Goal: Task Accomplishment & Management: Manage account settings

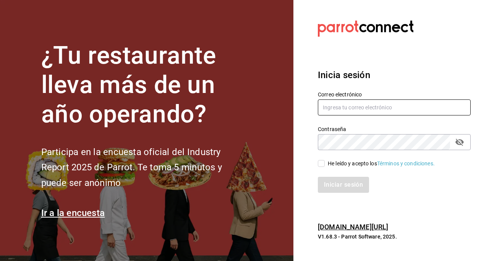
type input "thehappybox@satelite.com"
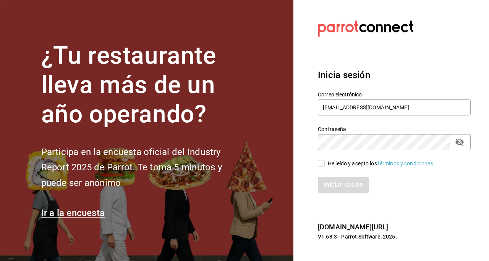
click at [321, 165] on input "He leído y acepto los Términos y condiciones." at bounding box center [321, 163] width 7 height 7
checkbox input "true"
click at [334, 191] on button "Iniciar sesión" at bounding box center [344, 185] width 52 height 16
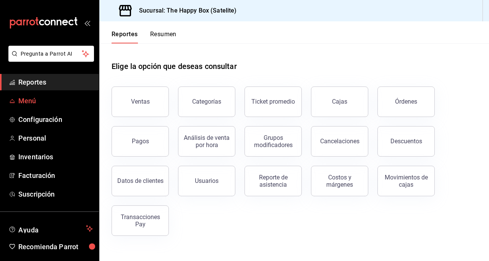
click at [46, 98] on span "Menú" at bounding box center [55, 101] width 74 height 10
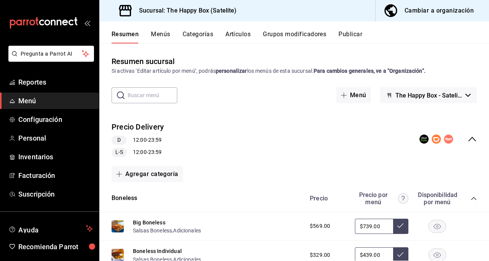
click at [237, 31] on button "Artículos" at bounding box center [237, 37] width 25 height 13
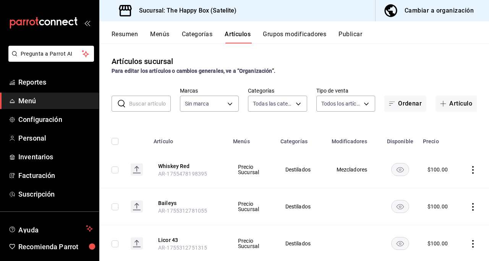
type input "254b66a5-88d1-47ed-93f4-da680209bdce,6127cfa9-f308-49d8-a69c-4fbcf5e7faf5,dfe98…"
type input "58c7a565-4df7-4662-91b2-7a1e9e046cfe"
click at [472, 171] on icon "actions" at bounding box center [473, 170] width 2 height 8
click at [433, 184] on div at bounding box center [427, 187] width 14 height 9
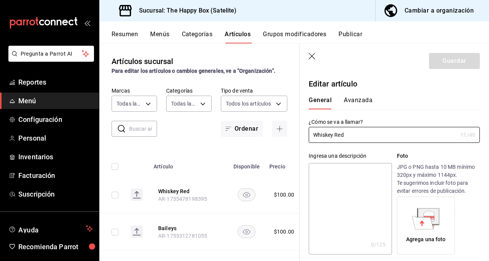
type input "$100.00"
click at [332, 135] on input "Whiskey Red" at bounding box center [382, 134] width 148 height 15
type input "Whiskey Red Label"
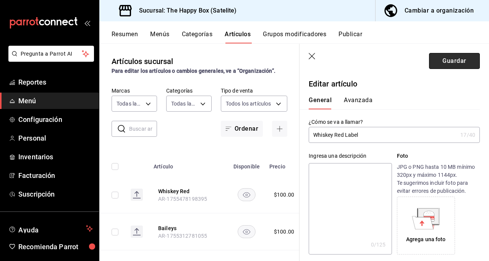
click at [452, 58] on button "Guardar" at bounding box center [454, 61] width 51 height 16
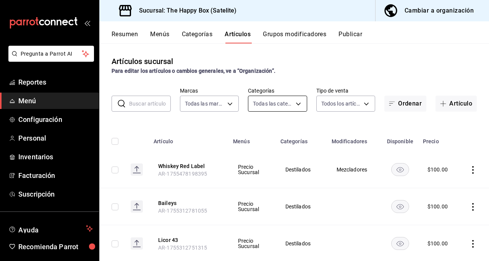
click at [298, 104] on body "Pregunta a Parrot AI Reportes Menú Configuración Personal Inventarios Facturaci…" at bounding box center [244, 130] width 489 height 261
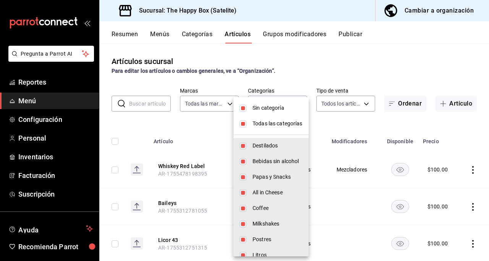
click at [244, 109] on input "checkbox" at bounding box center [242, 108] width 7 height 7
checkbox input "true"
click at [247, 124] on li "Todas las categorías" at bounding box center [270, 124] width 75 height 16
checkbox input "false"
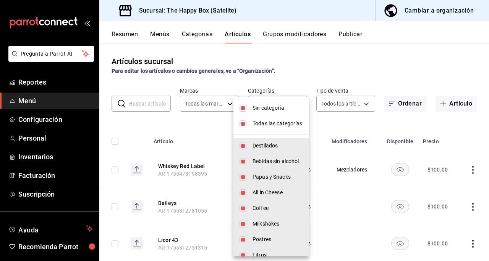
checkbox input "false"
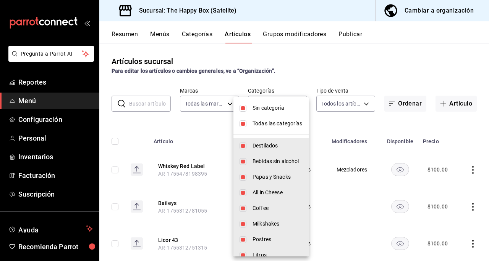
checkbox input "false"
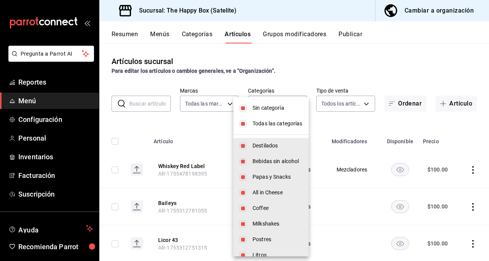
checkbox input "false"
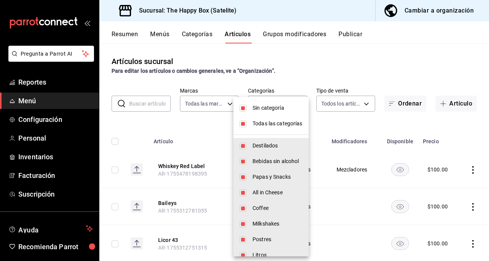
checkbox input "false"
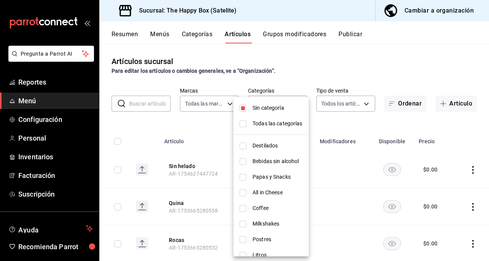
click at [243, 106] on input "checkbox" at bounding box center [242, 108] width 7 height 7
checkbox input "false"
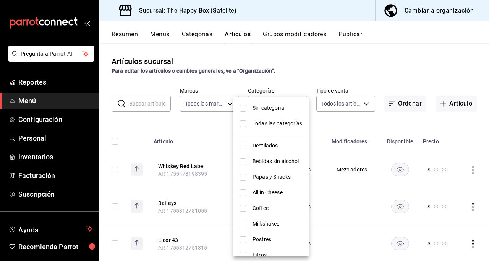
click at [252, 139] on li "Destilados" at bounding box center [270, 146] width 75 height 16
type input "254b66a5-88d1-47ed-93f4-da680209bdce"
checkbox input "true"
click at [374, 63] on div at bounding box center [244, 130] width 489 height 261
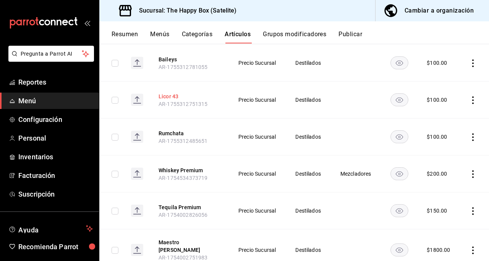
scroll to position [153, 0]
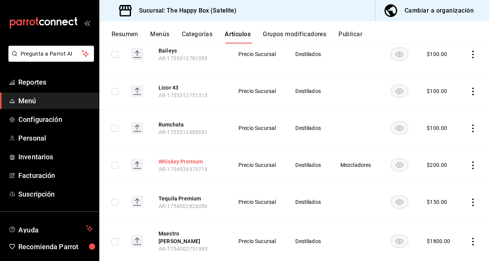
click at [178, 160] on button "Whiskey Premium" at bounding box center [188, 162] width 61 height 8
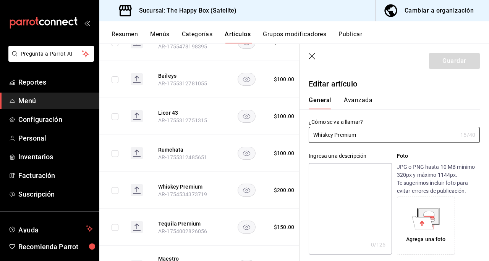
type input "$200.00"
type input "W"
type input "Whiskey Glenfiddich"
click at [446, 66] on button "Guardar" at bounding box center [454, 61] width 51 height 16
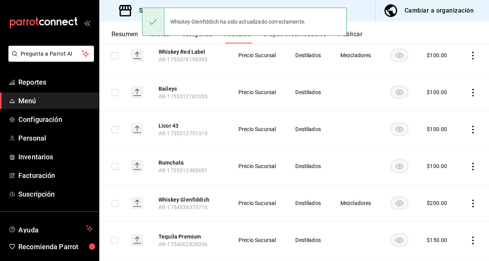
scroll to position [153, 0]
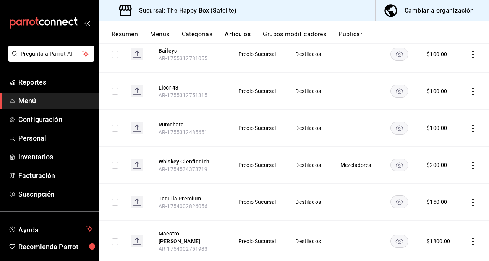
click at [186, 202] on th "Tequila Premium AR-1754002826056" at bounding box center [188, 202] width 79 height 37
click at [186, 200] on button "Tequila Premium" at bounding box center [188, 199] width 61 height 8
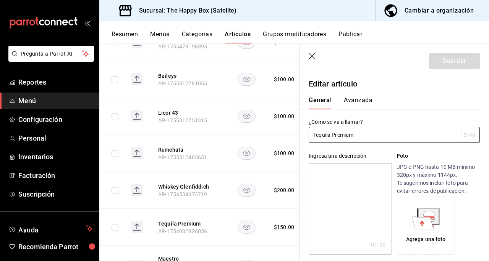
type input "$150.00"
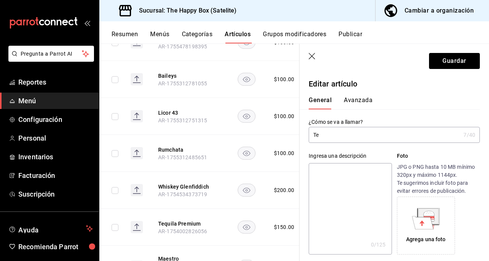
type input "T"
type input "Maestro [PERSON_NAME]"
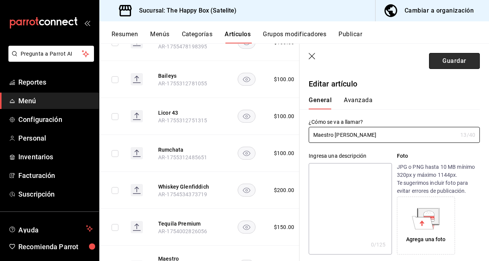
click at [442, 58] on button "Guardar" at bounding box center [454, 61] width 51 height 16
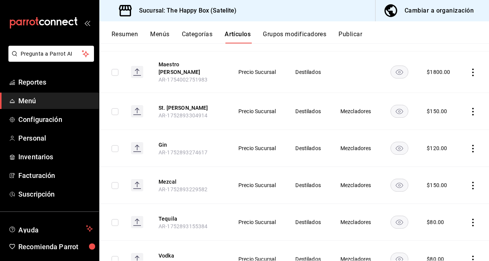
scroll to position [343, 0]
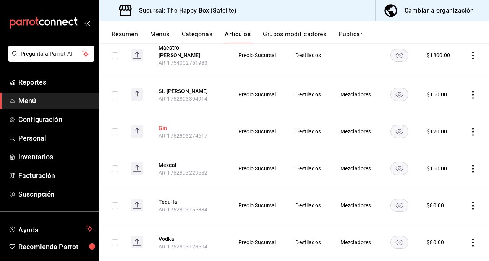
click at [160, 124] on button "Gin" at bounding box center [188, 128] width 61 height 8
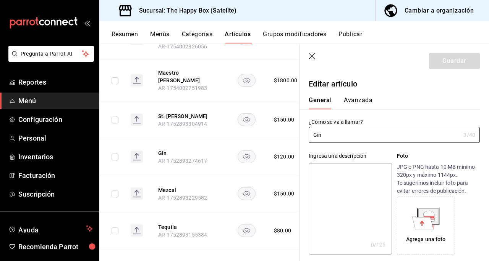
type input "$120.00"
type input "G"
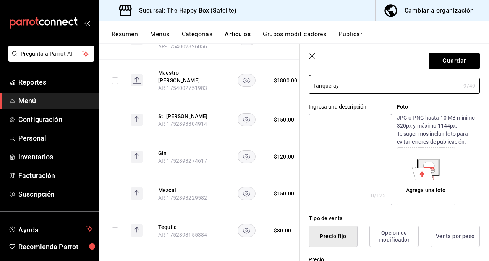
scroll to position [38, 0]
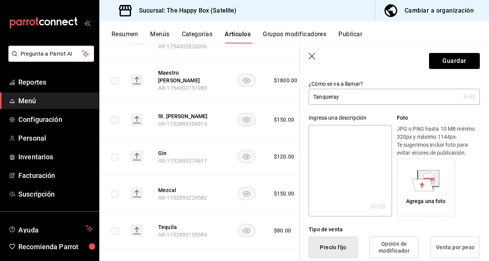
click at [312, 98] on input "Tanqueray" at bounding box center [384, 96] width 152 height 15
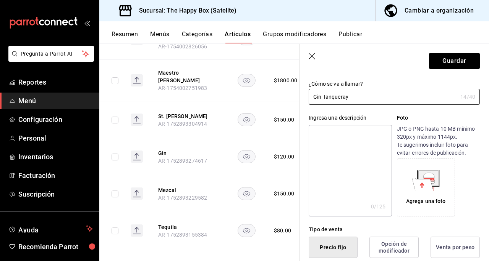
type input "Gin Tanqueray"
click at [452, 58] on button "Guardar" at bounding box center [454, 61] width 51 height 16
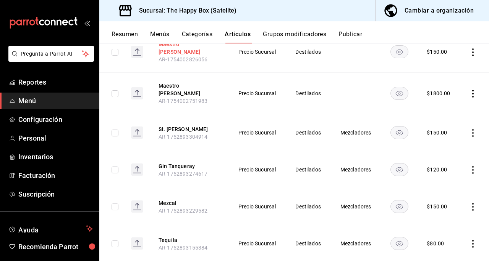
scroll to position [343, 0]
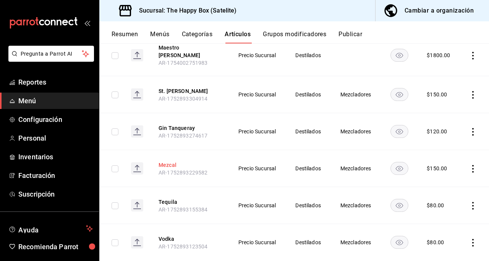
click at [168, 161] on button "Mezcal" at bounding box center [188, 165] width 61 height 8
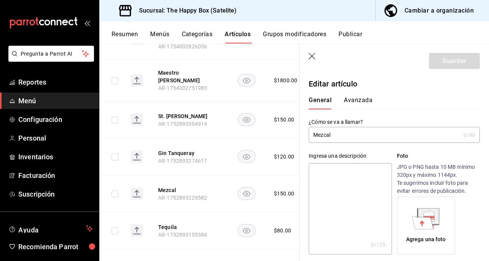
type input "$150.00"
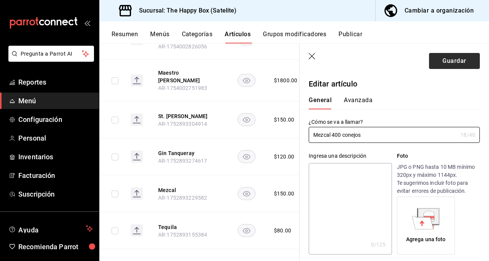
type input "Mezcal 400 conejos"
click at [434, 65] on button "Guardar" at bounding box center [454, 61] width 51 height 16
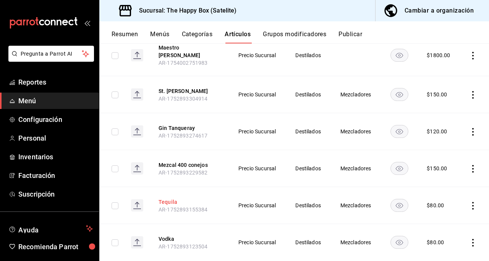
scroll to position [382, 0]
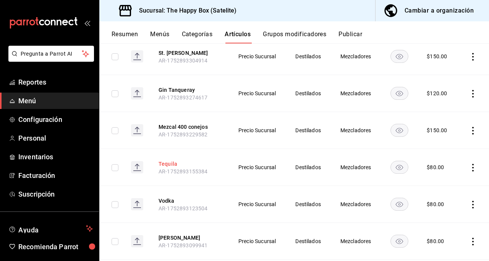
click at [166, 160] on button "Tequila" at bounding box center [188, 164] width 61 height 8
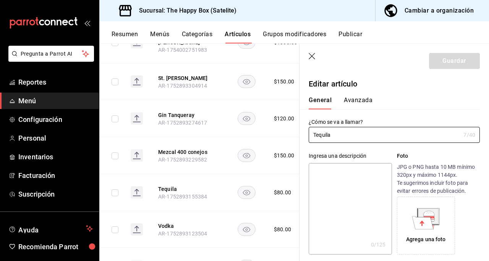
type input "$80.00"
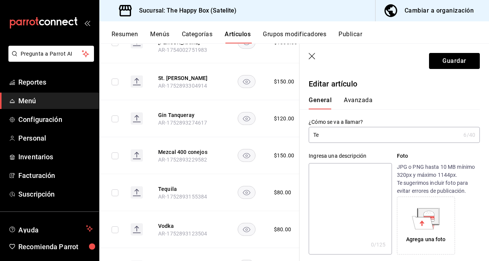
type input "T"
type input "[PERSON_NAME] Tradicional"
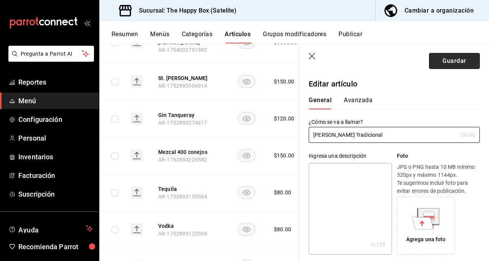
click at [448, 60] on button "Guardar" at bounding box center [454, 61] width 51 height 16
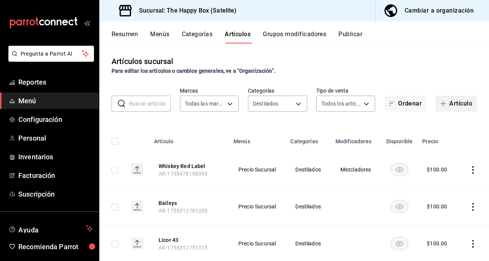
click at [440, 106] on icon "button" at bounding box center [443, 104] width 6 height 6
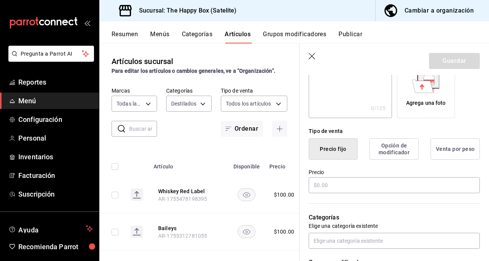
scroll to position [153, 0]
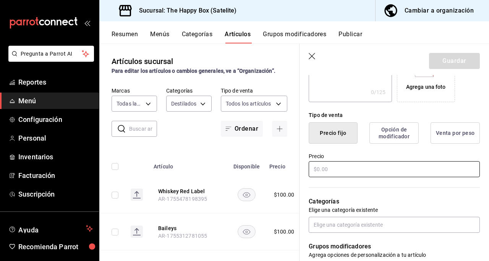
type input "Gin Beefeater"
click at [344, 169] on input "text" at bounding box center [393, 169] width 171 height 16
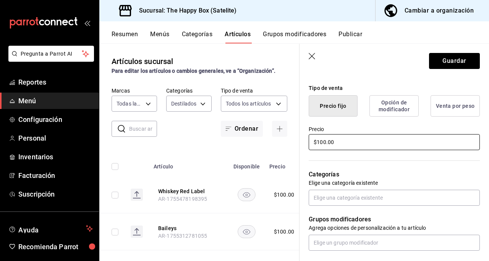
scroll to position [191, 0]
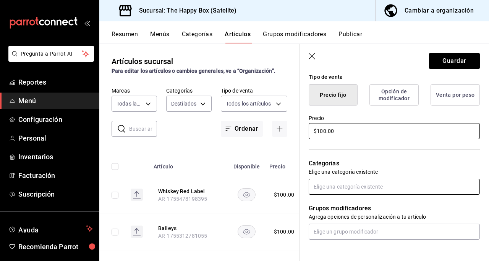
type input "$100.00"
click at [356, 193] on input "text" at bounding box center [393, 187] width 171 height 16
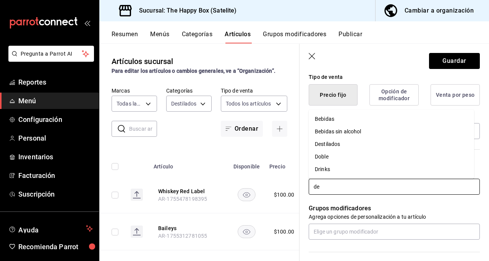
type input "des"
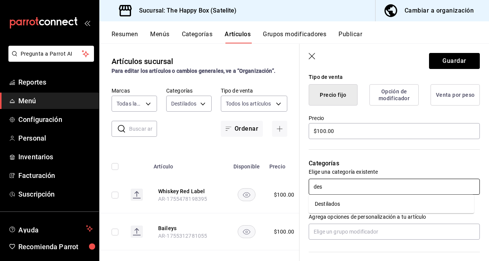
click at [356, 206] on li "Destilados" at bounding box center [390, 204] width 165 height 13
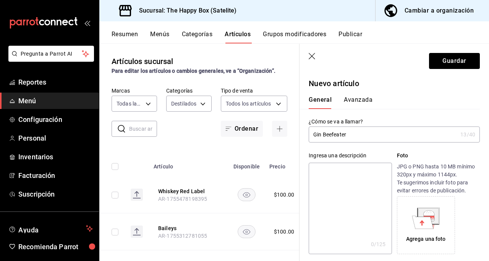
scroll to position [0, 0]
click at [446, 62] on button "Guardar" at bounding box center [454, 61] width 51 height 16
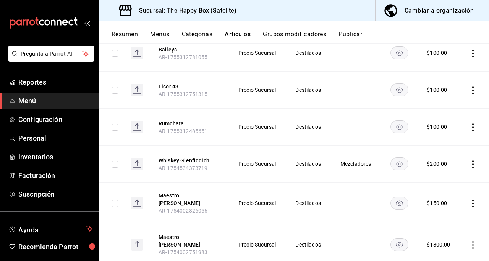
scroll to position [267, 0]
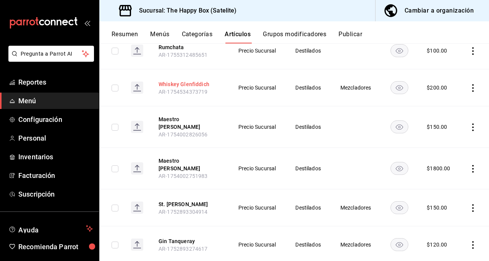
click at [194, 84] on button "Whiskey Glenfiddich" at bounding box center [188, 85] width 61 height 8
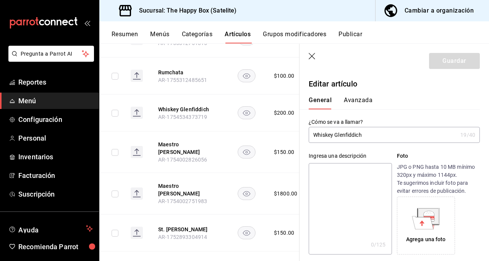
type input "$200.00"
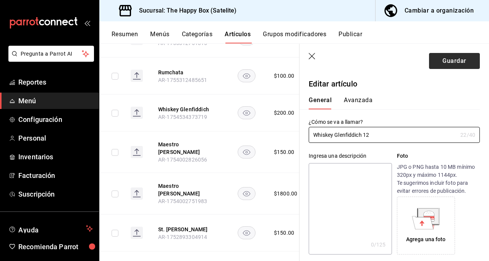
type input "Whiskey Glenfiddich 12"
click at [437, 59] on button "Guardar" at bounding box center [454, 61] width 51 height 16
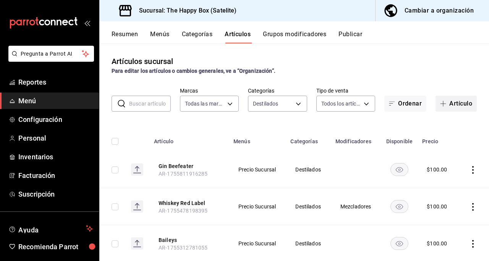
click at [448, 101] on button "Artículo" at bounding box center [455, 104] width 41 height 16
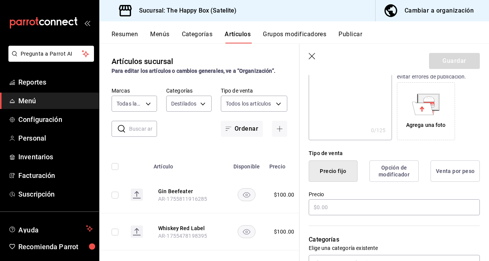
scroll to position [153, 0]
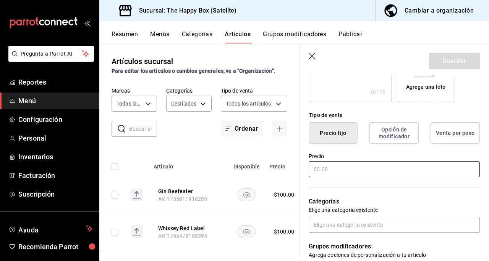
type input "Jaggermeister"
click at [347, 168] on input "text" at bounding box center [393, 169] width 171 height 16
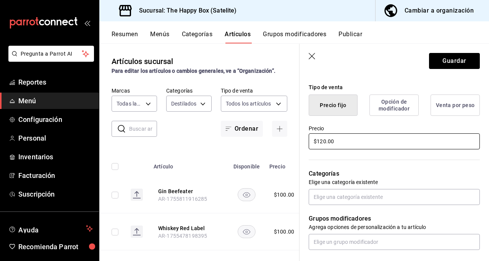
scroll to position [191, 0]
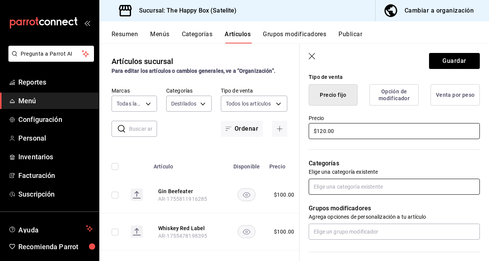
type input "$120.00"
click at [344, 188] on input "text" at bounding box center [393, 187] width 171 height 16
type input "des"
click at [352, 210] on li "Destilados" at bounding box center [390, 204] width 165 height 13
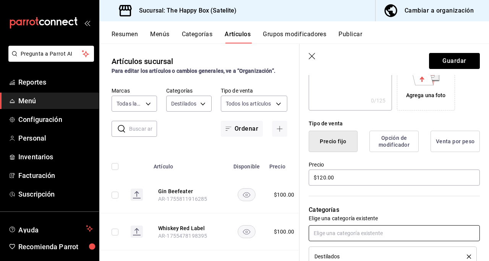
scroll to position [30, 0]
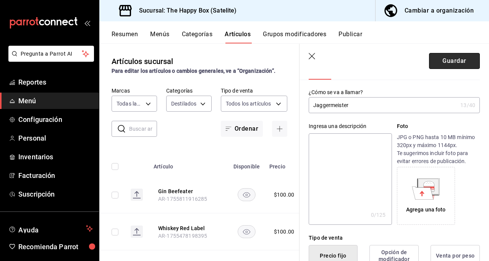
click at [433, 66] on button "Guardar" at bounding box center [454, 61] width 51 height 16
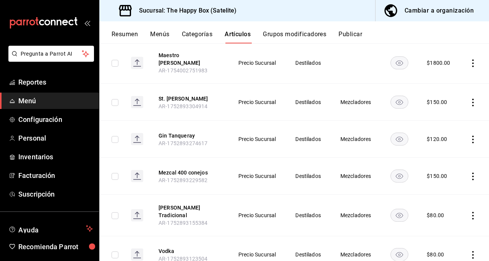
scroll to position [420, 0]
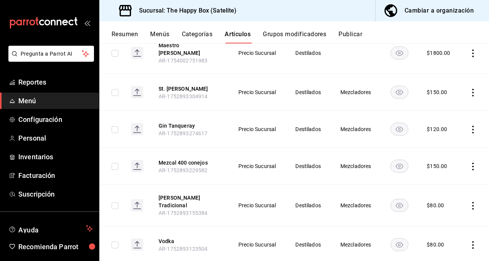
click at [139, 160] on rect at bounding box center [137, 166] width 12 height 12
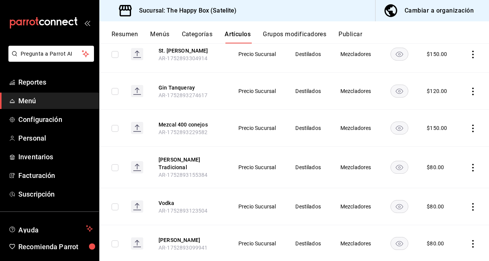
scroll to position [496, 0]
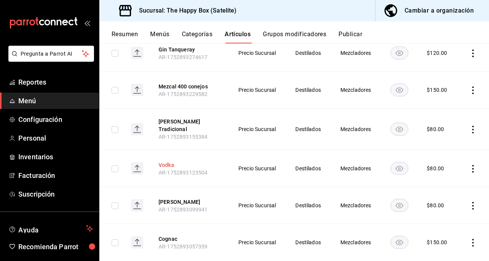
click at [167, 161] on button "Vodka" at bounding box center [188, 165] width 61 height 8
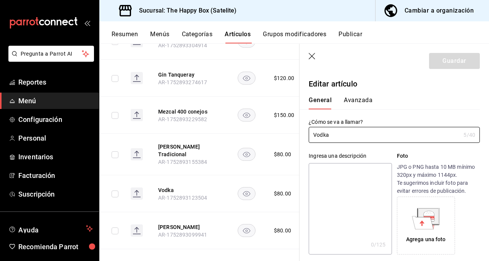
type input "$80.00"
type input "V"
type input "Smirnoff"
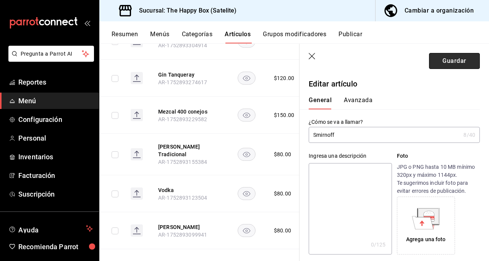
click at [430, 55] on button "Guardar" at bounding box center [454, 61] width 51 height 16
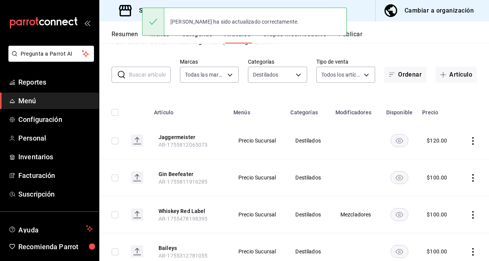
scroll to position [38, 0]
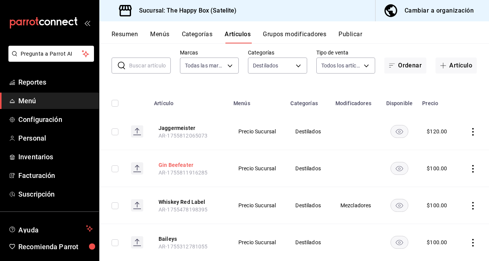
click at [177, 165] on button "Gin Beefeater" at bounding box center [188, 165] width 61 height 8
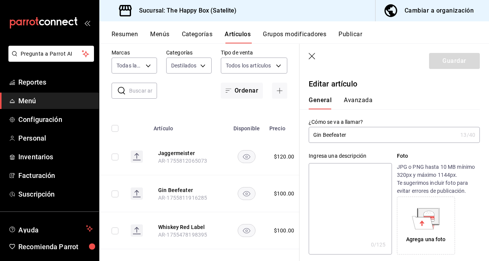
type input "$100.00"
click at [324, 134] on input "Gin Beefeater" at bounding box center [382, 134] width 148 height 15
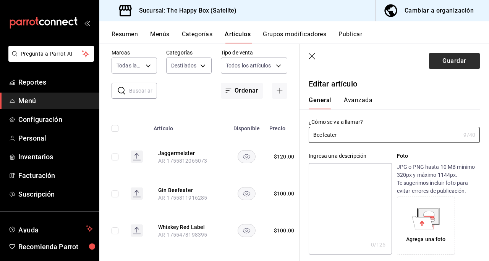
type input "Beefeater"
click at [458, 61] on button "Guardar" at bounding box center [454, 61] width 51 height 16
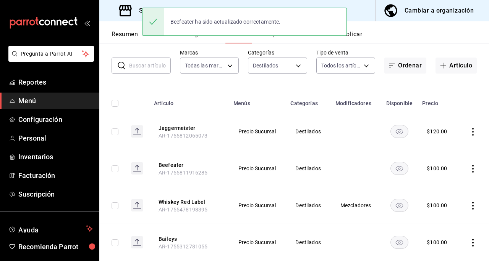
scroll to position [76, 0]
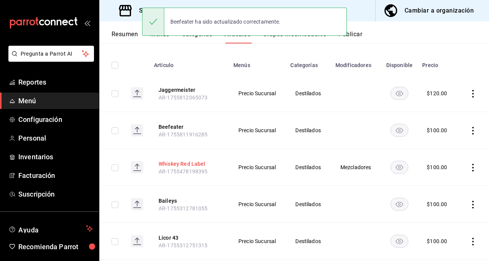
click at [189, 163] on button "Whiskey Red Label" at bounding box center [188, 164] width 61 height 8
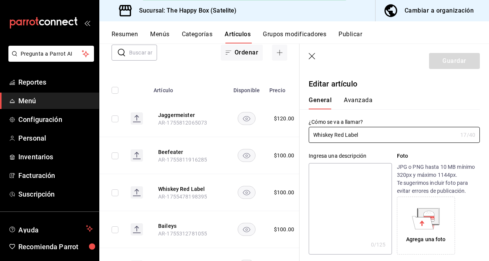
type input "$100.00"
click at [336, 135] on input "Whiskey Red Label" at bounding box center [382, 134] width 148 height 15
type input "Red Label"
click at [443, 58] on button "Guardar" at bounding box center [454, 61] width 51 height 16
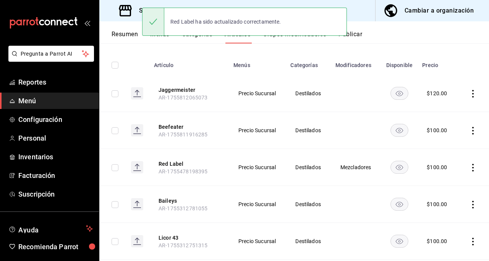
scroll to position [114, 0]
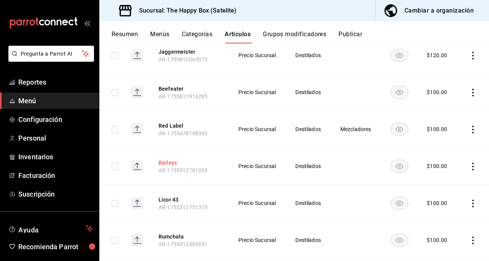
click at [165, 163] on button "Baileys" at bounding box center [188, 163] width 61 height 8
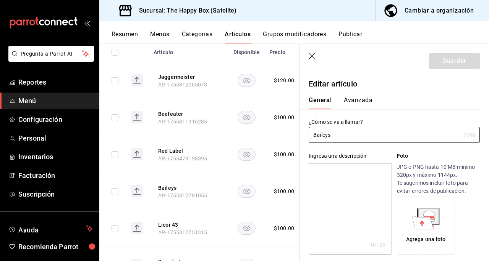
type input "$100.00"
click at [327, 134] on input "Baileys" at bounding box center [384, 134] width 152 height 15
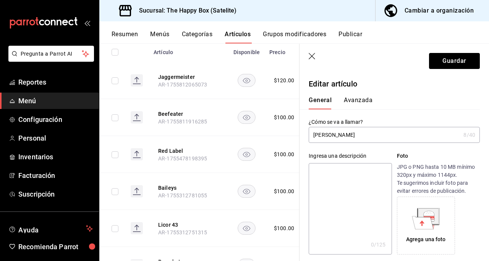
type input "[PERSON_NAME]"
drag, startPoint x: 324, startPoint y: 134, endPoint x: 338, endPoint y: 165, distance: 34.5
click at [338, 165] on textarea at bounding box center [349, 209] width 83 height 92
click at [436, 64] on button "Guardar" at bounding box center [454, 61] width 51 height 16
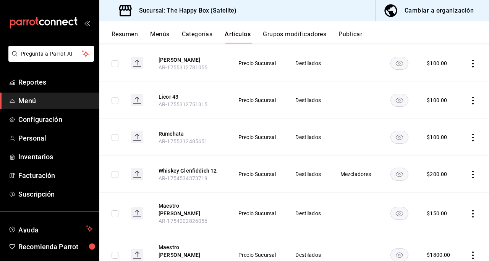
scroll to position [229, 0]
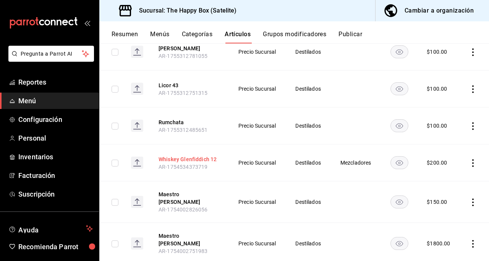
click at [183, 161] on button "Whiskey Glenfiddich 12" at bounding box center [188, 160] width 61 height 8
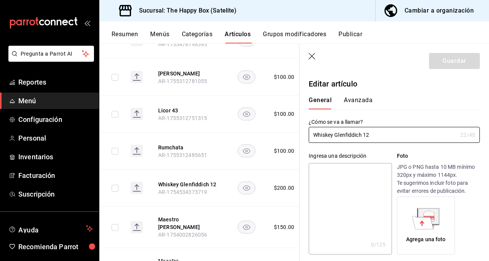
type input "$200.00"
click at [336, 139] on input "Whiskey Glenfiddich 12" at bounding box center [382, 134] width 148 height 15
type input "Glenfiddich 12"
click at [447, 53] on header "Guardar" at bounding box center [393, 59] width 189 height 31
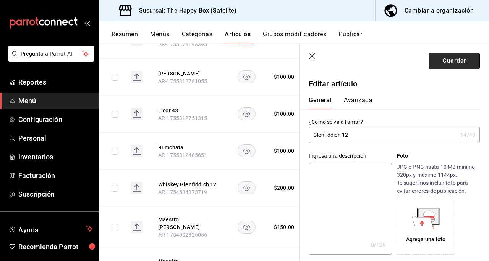
click at [445, 57] on button "Guardar" at bounding box center [454, 61] width 51 height 16
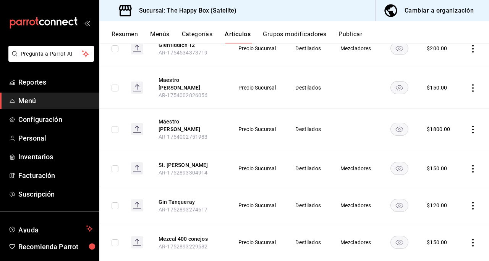
scroll to position [382, 0]
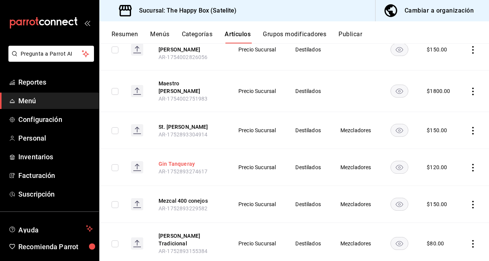
click at [179, 160] on button "Gin Tanqueray" at bounding box center [188, 164] width 61 height 8
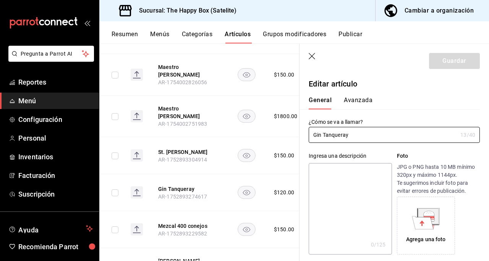
type input "$120.00"
click at [322, 137] on input "Gin Tanqueray" at bounding box center [382, 134] width 148 height 15
type input "Tanqueray"
click at [440, 57] on button "Guardar" at bounding box center [454, 61] width 51 height 16
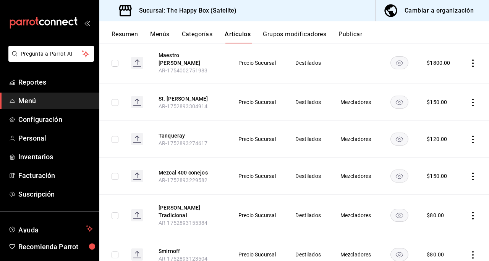
scroll to position [458, 0]
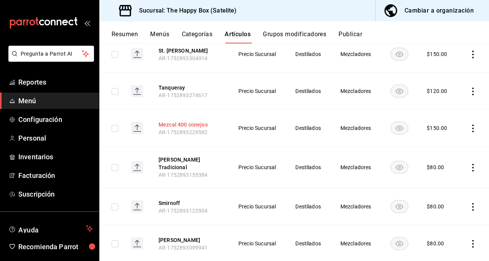
click at [182, 121] on button "Mezcal 400 conejos" at bounding box center [188, 125] width 61 height 8
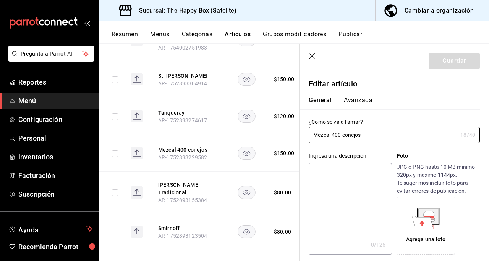
type input "$150.00"
click at [334, 137] on input "Mezcal 400 conejos" at bounding box center [382, 134] width 148 height 15
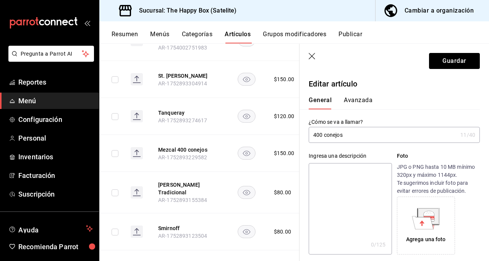
type input "400 conejos"
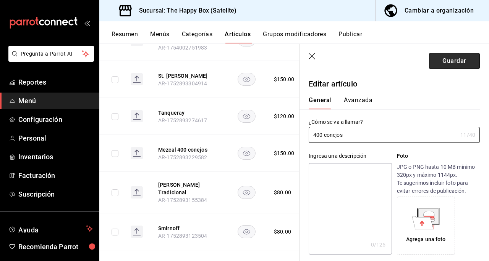
click at [443, 57] on button "Guardar" at bounding box center [454, 61] width 51 height 16
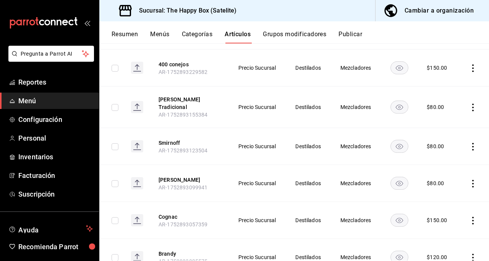
scroll to position [534, 0]
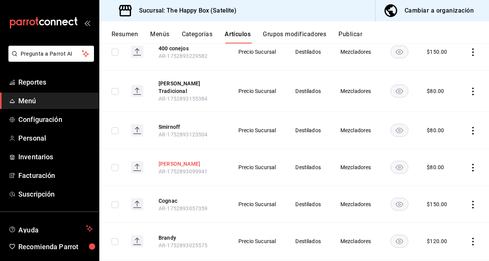
click at [160, 160] on button "[PERSON_NAME]" at bounding box center [188, 164] width 61 height 8
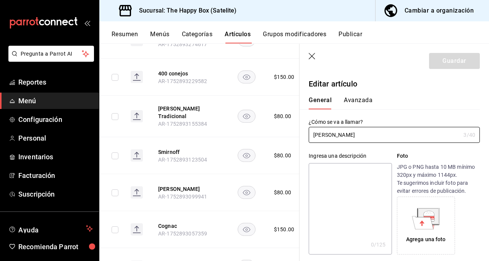
type input "$80.00"
type input "R"
type input "Bacardí"
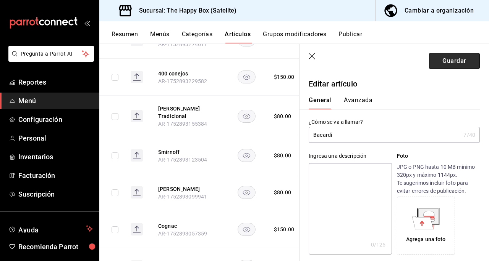
click at [440, 66] on button "Guardar" at bounding box center [454, 61] width 51 height 16
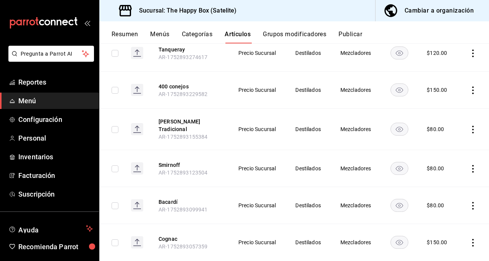
scroll to position [534, 0]
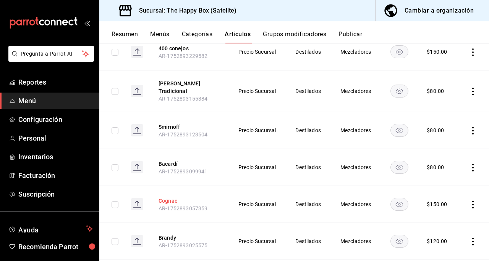
click at [166, 197] on button "Cognac" at bounding box center [188, 201] width 61 height 8
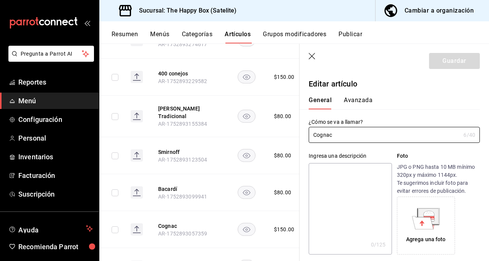
type input "$150.00"
type input "C"
type input "[PERSON_NAME]"
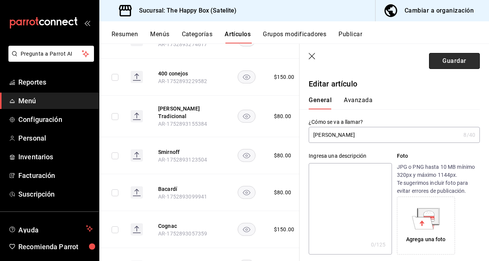
click at [447, 62] on button "Guardar" at bounding box center [454, 61] width 51 height 16
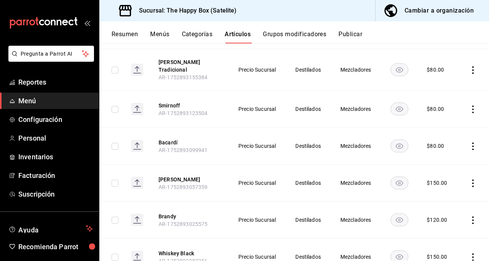
scroll to position [572, 0]
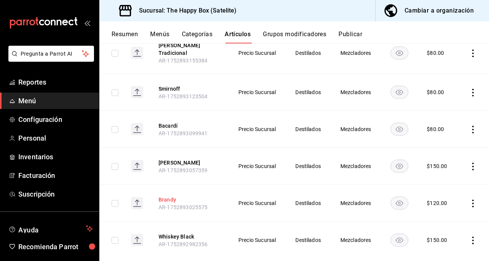
click at [162, 196] on button "Brandy" at bounding box center [188, 200] width 61 height 8
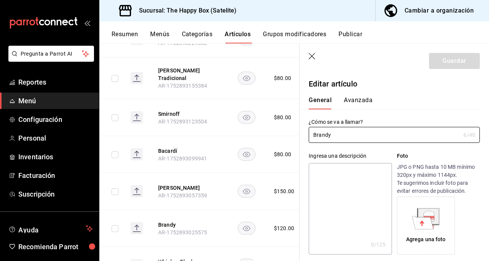
type input "$120.00"
type input "B"
type input "Torres 10"
click at [437, 58] on button "Guardar" at bounding box center [454, 61] width 51 height 16
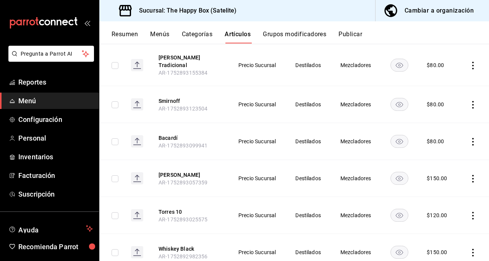
scroll to position [572, 0]
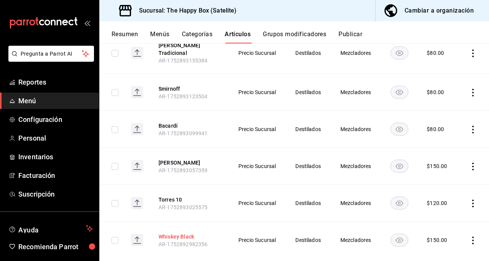
click at [177, 233] on button "Whiskey Black" at bounding box center [188, 237] width 61 height 8
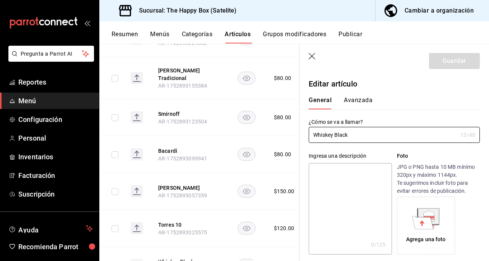
type input "$150.00"
type input "W"
type input "Black Label"
click at [452, 55] on button "Guardar" at bounding box center [454, 61] width 51 height 16
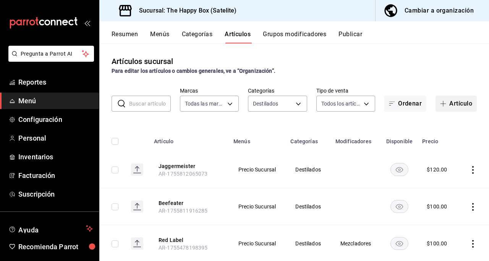
click at [453, 100] on button "Artículo" at bounding box center [455, 104] width 41 height 16
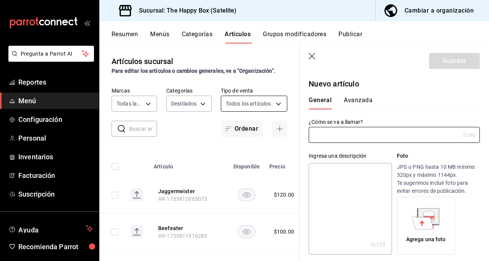
type input "AR-1755812769519"
type input "Vermouth Cinzano [PERSON_NAME]"
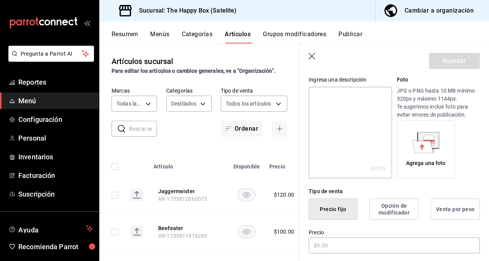
scroll to position [153, 0]
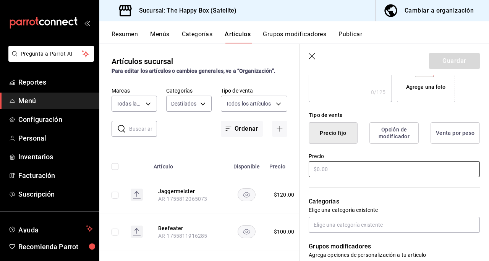
click at [338, 176] on input "text" at bounding box center [393, 169] width 171 height 16
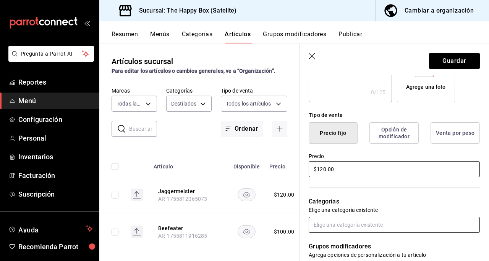
type input "$120.00"
click at [358, 223] on input "text" at bounding box center [393, 225] width 171 height 16
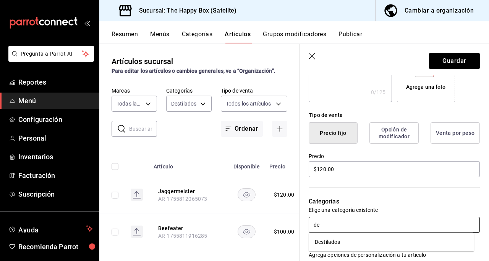
type input "des"
click at [348, 243] on li "Destilados" at bounding box center [390, 242] width 165 height 13
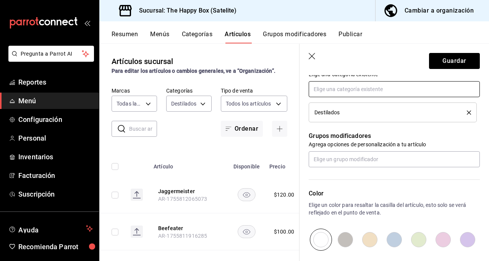
scroll to position [305, 0]
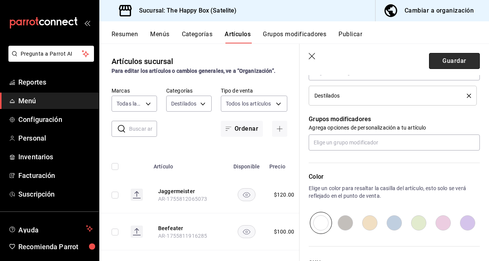
click at [437, 64] on button "Guardar" at bounding box center [454, 61] width 51 height 16
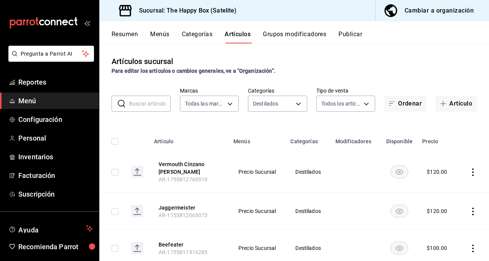
click at [130, 107] on input "text" at bounding box center [150, 103] width 42 height 15
click at [125, 141] on th at bounding box center [137, 139] width 25 height 24
click at [292, 33] on button "Grupos modificadores" at bounding box center [294, 37] width 63 height 13
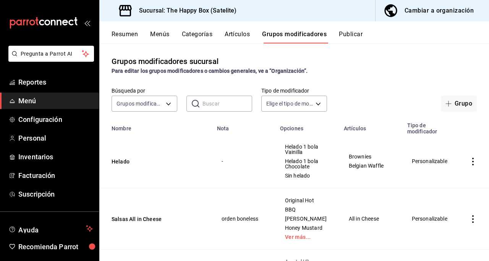
click at [215, 114] on div "Grupos modificadores sucursal Para editar los grupos modificadores o cambios ge…" at bounding box center [293, 153] width 389 height 218
click at [214, 110] on input "text" at bounding box center [227, 103] width 50 height 15
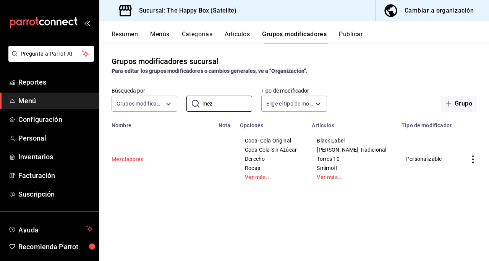
type input "mez"
click at [118, 161] on button "Mezcladores" at bounding box center [157, 160] width 92 height 8
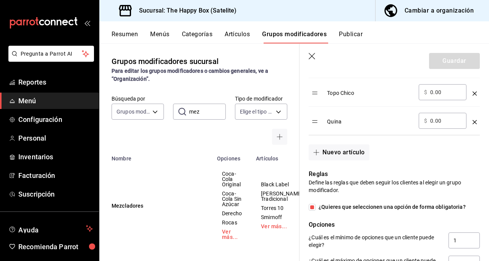
scroll to position [382, 0]
click at [338, 147] on button "Nuevo artículo" at bounding box center [338, 152] width 60 height 16
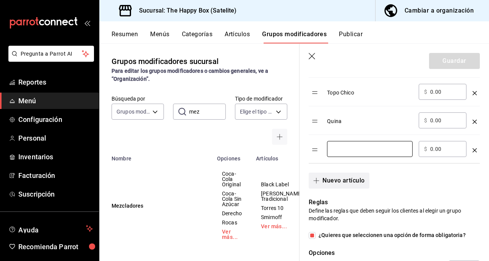
click at [338, 147] on input "optionsTable" at bounding box center [369, 149] width 75 height 8
type input "Sprite"
click at [345, 176] on button "Nuevo artículo" at bounding box center [338, 181] width 60 height 16
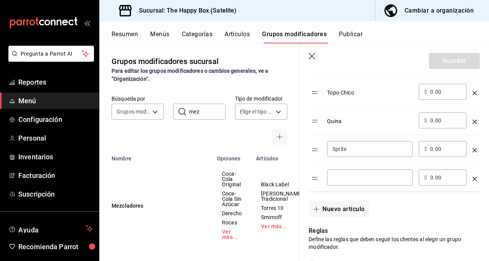
click at [343, 177] on input "optionsTable" at bounding box center [369, 178] width 75 height 8
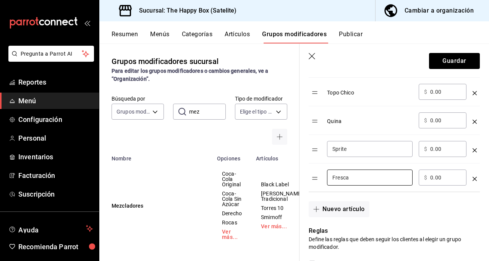
type input "Fresca"
click at [398, 204] on div "Nuevo artículo" at bounding box center [389, 204] width 180 height 25
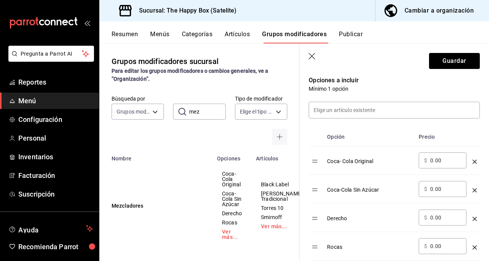
scroll to position [191, 0]
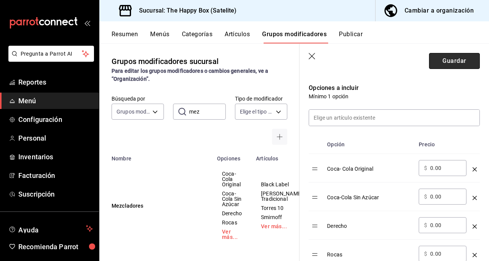
click at [447, 56] on button "Guardar" at bounding box center [454, 61] width 51 height 16
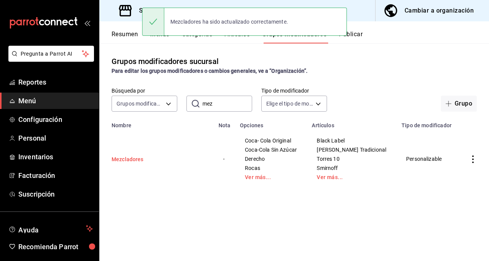
click at [139, 158] on button "Mezcladores" at bounding box center [157, 160] width 92 height 8
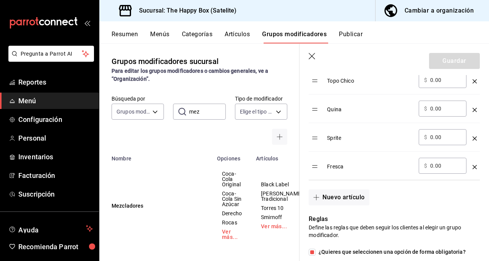
scroll to position [420, 0]
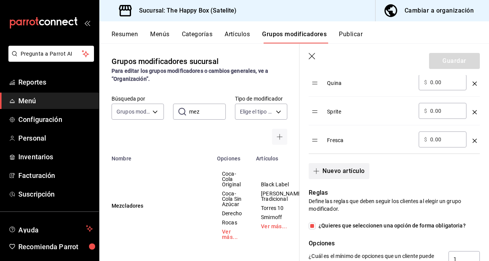
click at [334, 164] on button "Nuevo artículo" at bounding box center [338, 171] width 60 height 16
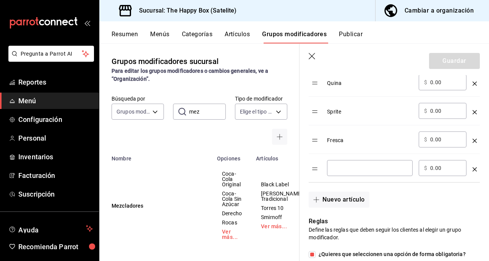
click at [343, 171] on input "optionsTable" at bounding box center [369, 168] width 75 height 8
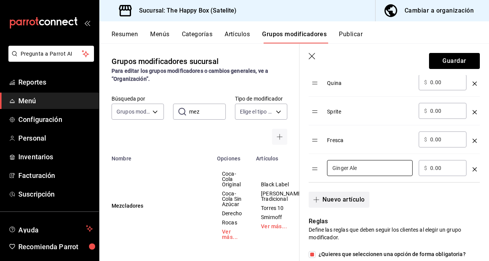
type input "Ginger Ale"
click at [340, 198] on button "Nuevo artículo" at bounding box center [338, 200] width 60 height 16
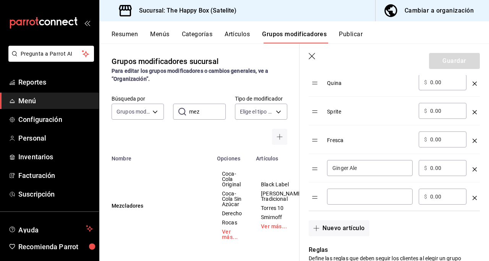
click at [335, 190] on div "​" at bounding box center [369, 197] width 85 height 16
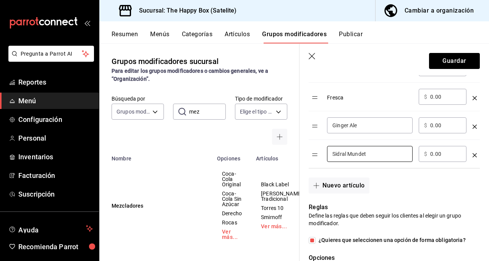
scroll to position [458, 0]
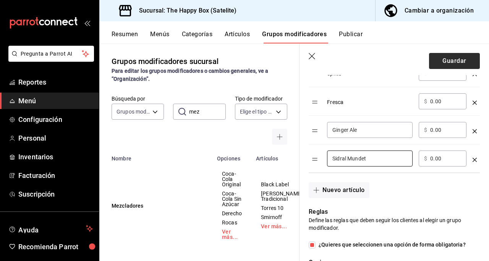
type input "Sidral Mundet"
click at [435, 65] on button "Guardar" at bounding box center [454, 61] width 51 height 16
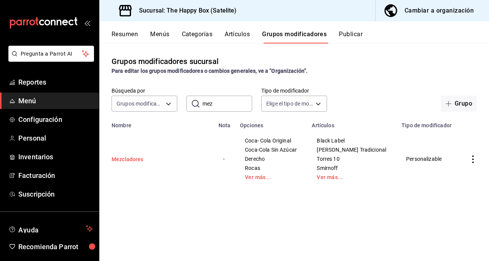
click at [127, 161] on button "Mezcladores" at bounding box center [157, 160] width 92 height 8
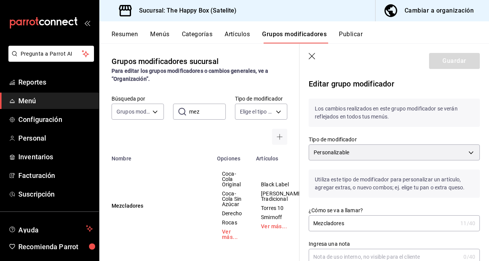
click at [242, 36] on button "Artículos" at bounding box center [236, 37] width 25 height 13
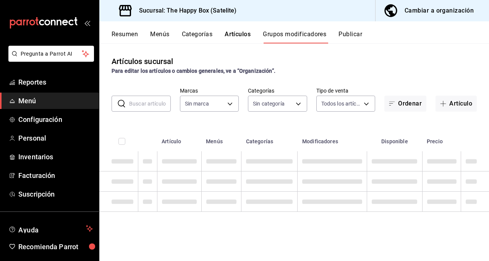
type input "58c7a565-4df7-4662-91b2-7a1e9e046cfe"
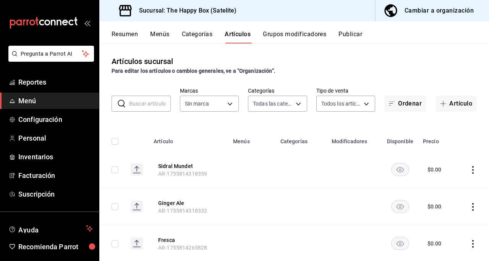
type input "254b66a5-88d1-47ed-93f4-da680209bdce,6127cfa9-f308-49d8-a69c-4fbcf5e7faf5,dfe98…"
type input "58c7a565-4df7-4662-91b2-7a1e9e046cfe"
click at [273, 100] on body "Pregunta a Parrot AI Reportes Menú Configuración Personal Inventarios Facturaci…" at bounding box center [244, 130] width 489 height 261
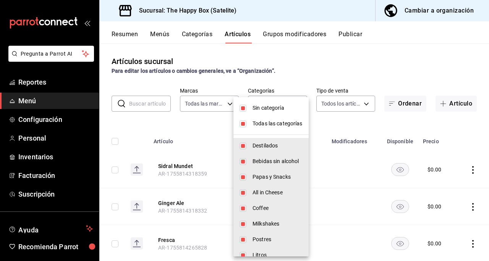
click at [244, 124] on input "checkbox" at bounding box center [242, 124] width 7 height 7
checkbox input "false"
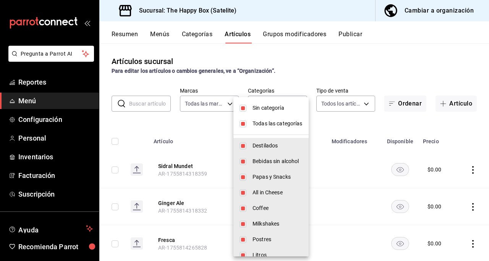
checkbox input "false"
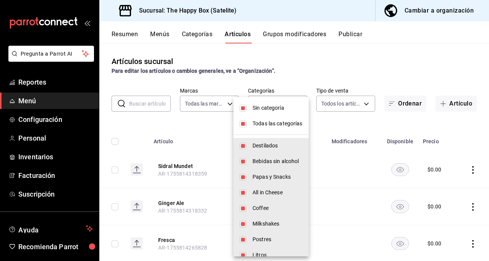
checkbox input "false"
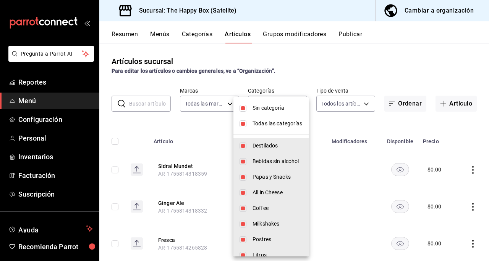
checkbox input "false"
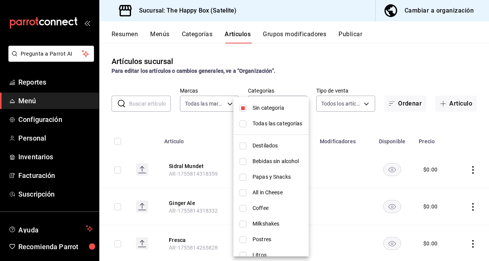
click at [244, 148] on input "checkbox" at bounding box center [242, 146] width 7 height 7
checkbox input "true"
type input "254b66a5-88d1-47ed-93f4-da680209bdce"
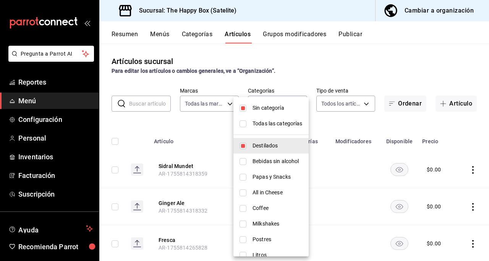
click at [381, 57] on div at bounding box center [244, 130] width 489 height 261
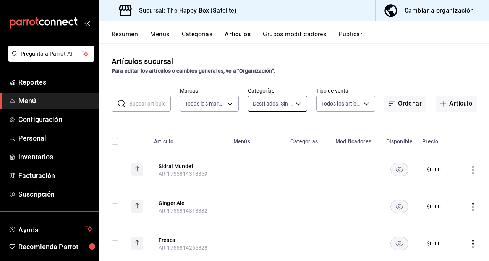
click at [275, 103] on body "Pregunta a Parrot AI Reportes Menú Configuración Personal Inventarios Facturaci…" at bounding box center [244, 130] width 489 height 261
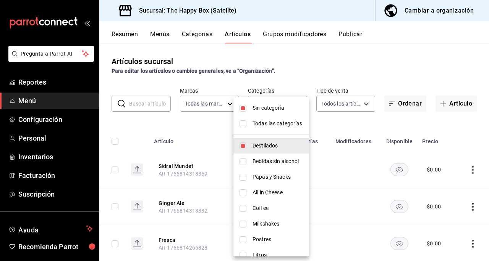
click at [238, 109] on li "Sin categoría" at bounding box center [270, 108] width 75 height 16
checkbox input "false"
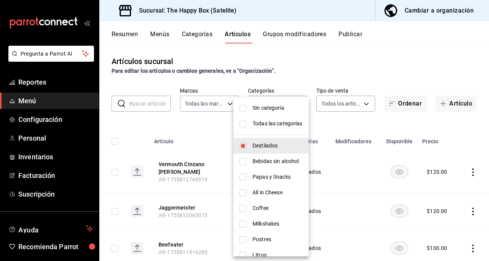
click at [394, 41] on div at bounding box center [244, 130] width 489 height 261
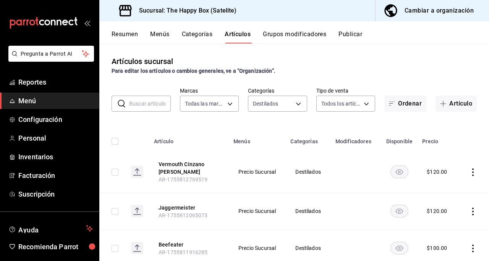
click at [299, 36] on button "Grupos modificadores" at bounding box center [294, 37] width 63 height 13
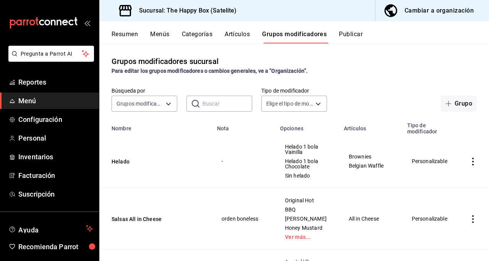
click at [214, 106] on input "text" at bounding box center [227, 103] width 50 height 15
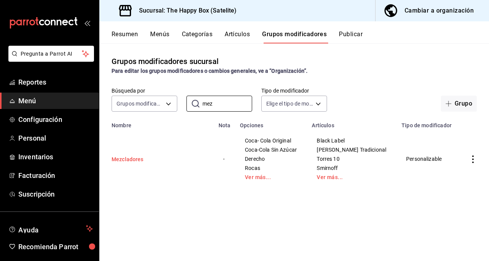
type input "mez"
click at [132, 158] on button "Mezcladores" at bounding box center [157, 160] width 92 height 8
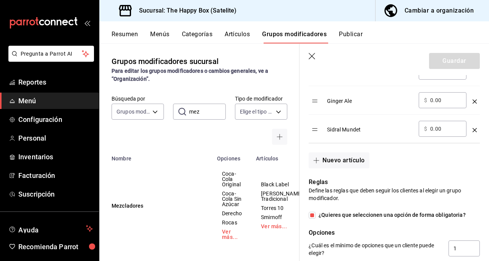
scroll to position [458, 0]
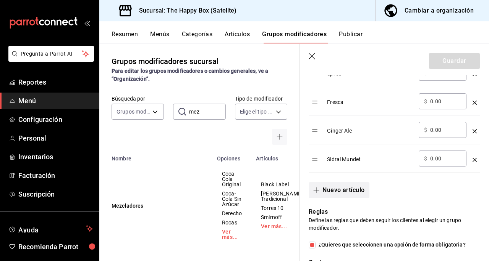
click at [348, 191] on button "Nuevo artículo" at bounding box center [338, 190] width 60 height 16
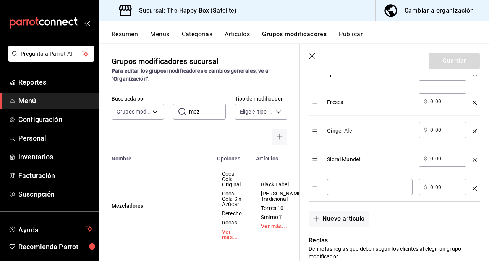
click at [340, 190] on div "​" at bounding box center [369, 187] width 85 height 16
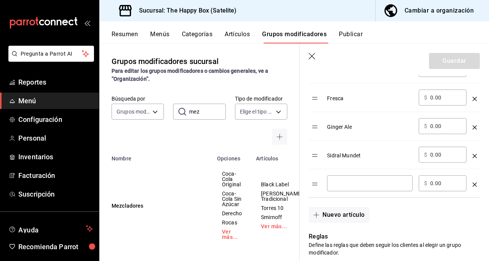
scroll to position [496, 0]
